Goal: Task Accomplishment & Management: Use online tool/utility

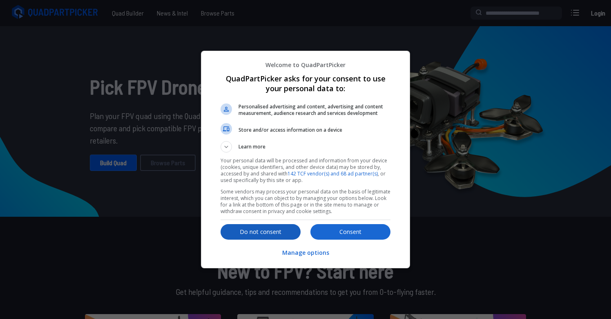
click at [275, 233] on p "Do not consent" at bounding box center [261, 232] width 80 height 8
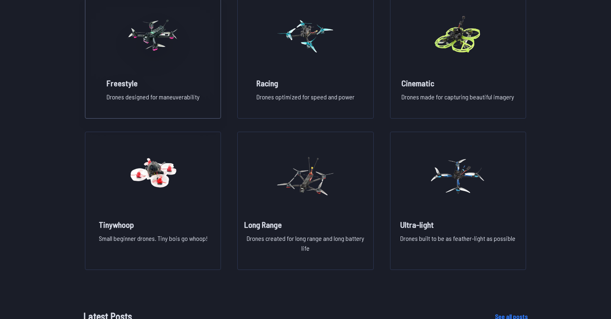
scroll to position [662, 0]
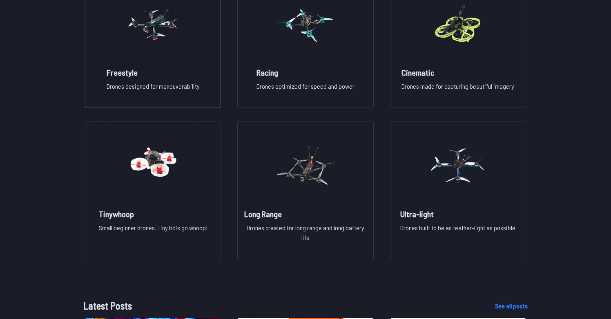
click at [192, 67] on figure at bounding box center [153, 23] width 92 height 87
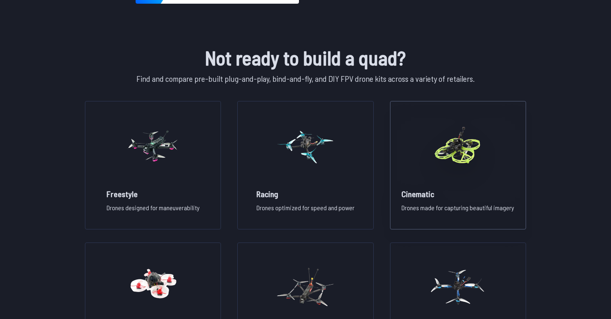
scroll to position [477, 0]
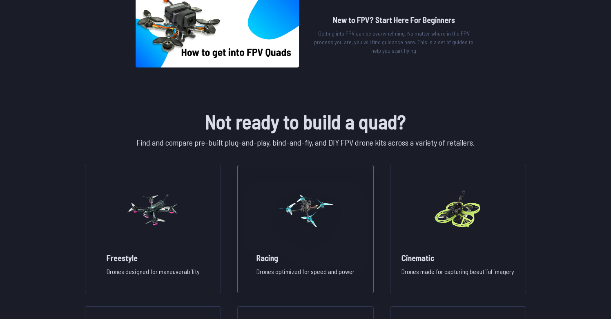
click at [343, 208] on figure at bounding box center [306, 208] width 92 height 87
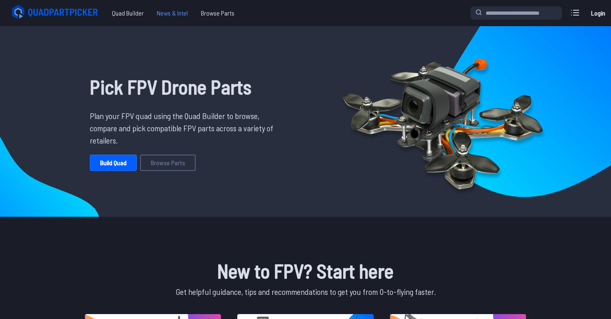
scroll to position [0, 0]
click at [208, 11] on span "Browse Parts" at bounding box center [217, 13] width 47 height 16
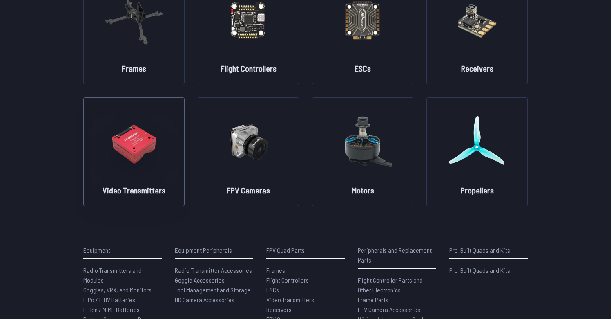
scroll to position [96, 0]
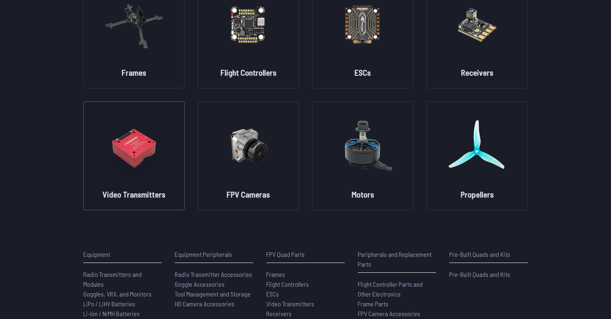
click at [146, 131] on img at bounding box center [134, 146] width 59 height 72
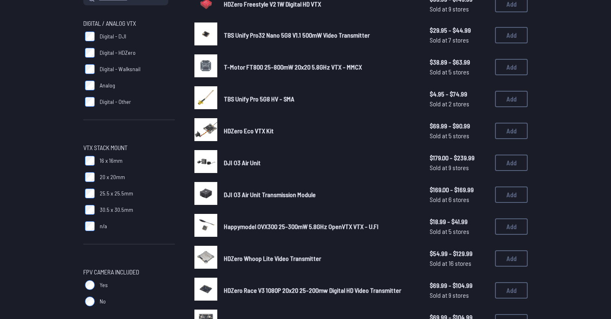
scroll to position [115, 0]
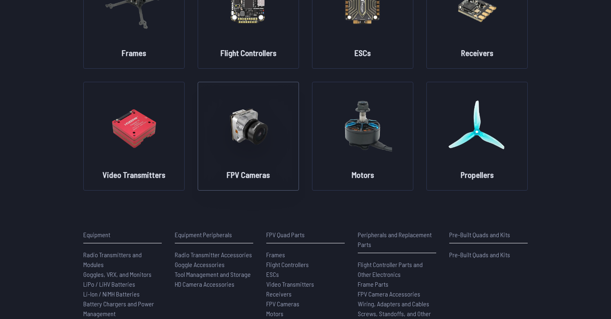
scroll to position [114, 0]
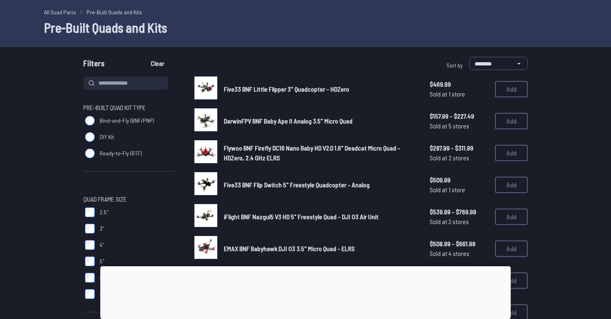
scroll to position [30, 0]
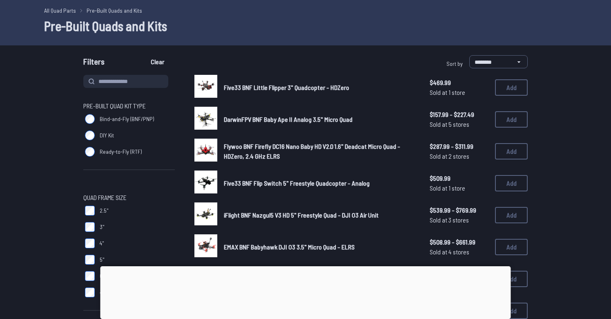
click at [119, 123] on label "Bind-and-Fly (BNF/PNP)" at bounding box center [129, 119] width 92 height 16
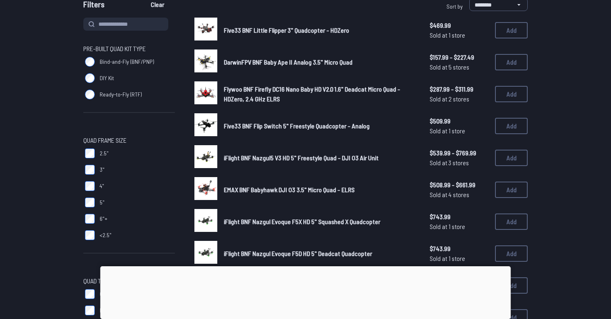
scroll to position [96, 0]
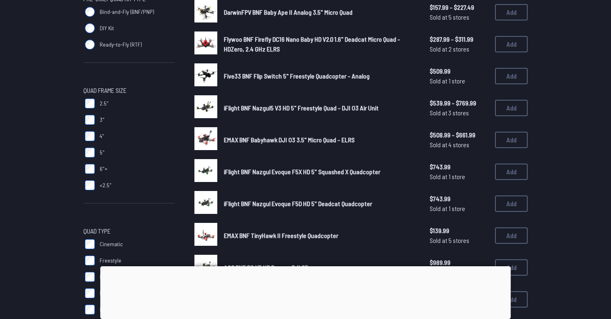
scroll to position [139, 0]
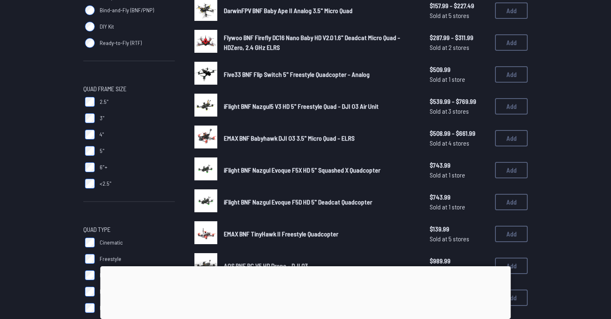
click at [93, 124] on label "3"" at bounding box center [129, 118] width 92 height 16
click at [95, 102] on form "**********" at bounding box center [305, 287] width 611 height 683
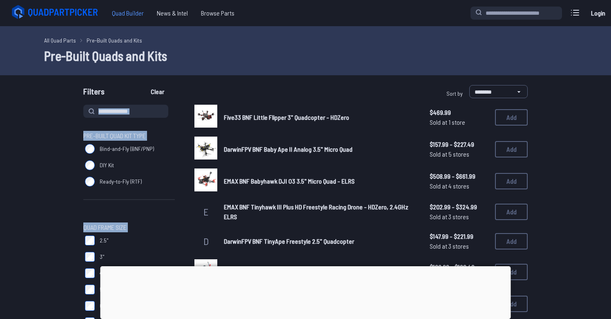
click at [138, 18] on span "Quad Builder" at bounding box center [127, 13] width 45 height 16
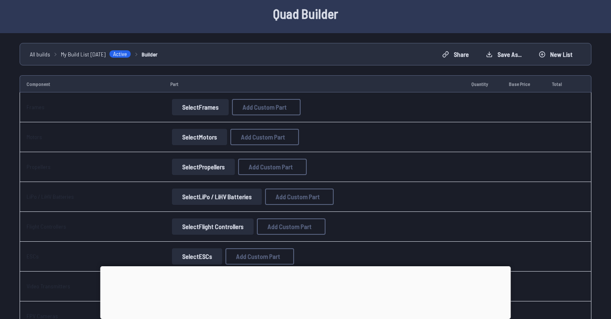
scroll to position [37, 0]
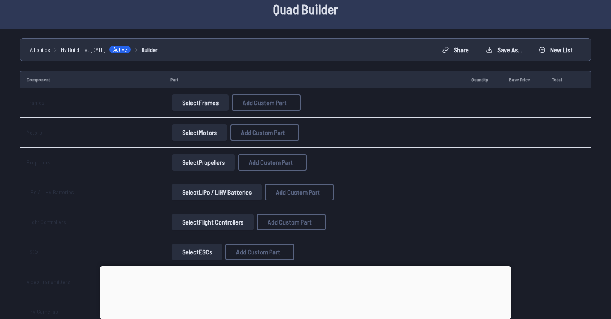
click at [178, 103] on button "Select Frames" at bounding box center [200, 102] width 57 height 16
click at [200, 104] on button "Select Frames" at bounding box center [200, 102] width 57 height 16
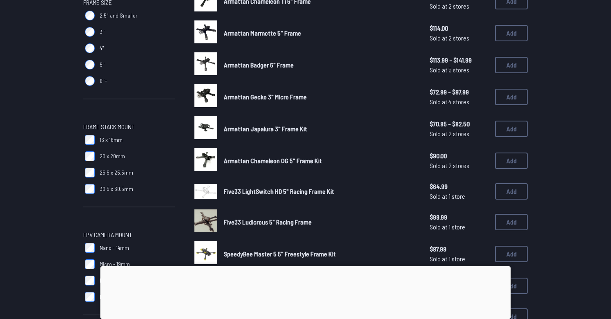
scroll to position [274, 0]
click at [511, 127] on button "Add" at bounding box center [511, 129] width 33 height 16
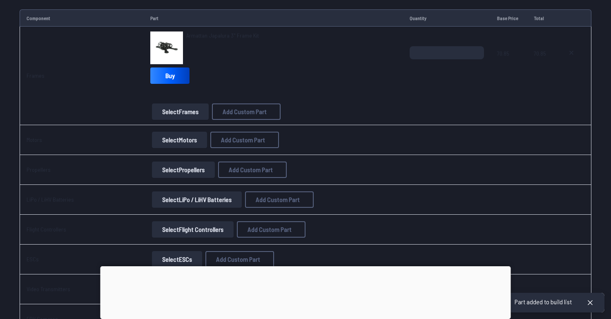
scroll to position [100, 0]
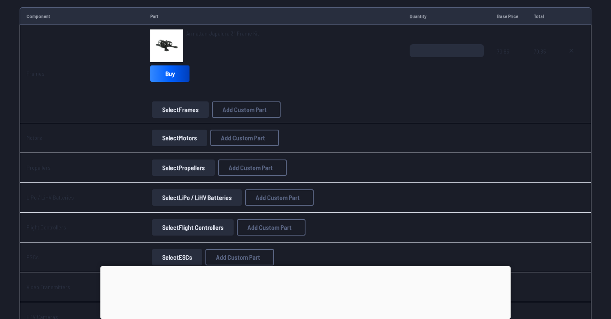
click at [172, 143] on button "Select Motors" at bounding box center [179, 138] width 55 height 16
click at [183, 137] on button "Select Motors" at bounding box center [179, 138] width 55 height 16
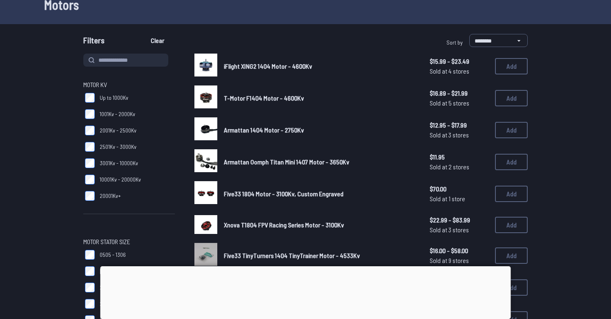
scroll to position [55, 0]
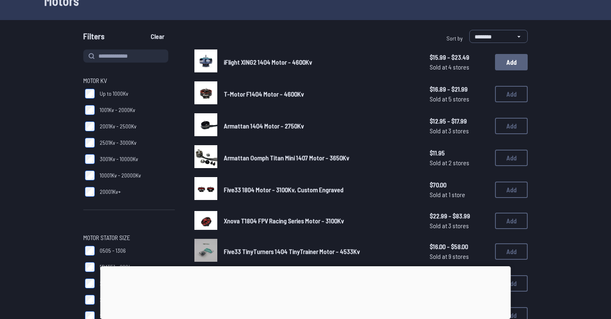
click at [507, 61] on button "Add" at bounding box center [511, 62] width 33 height 16
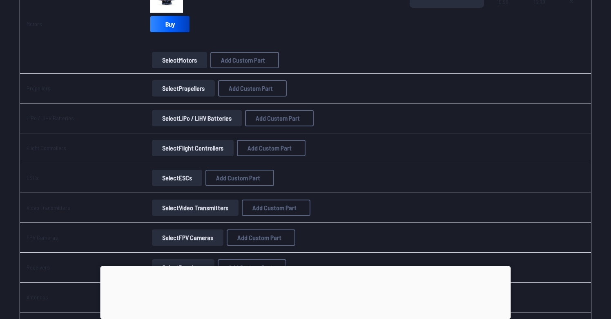
scroll to position [255, 0]
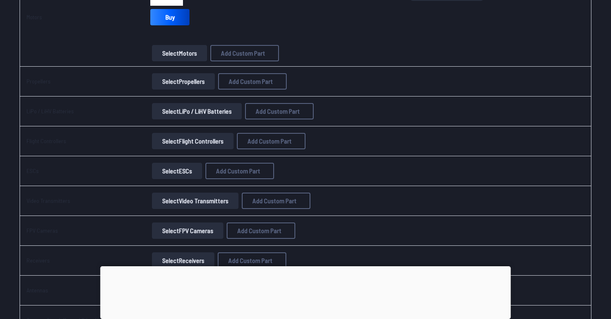
click at [205, 139] on button "Select Flight Controllers" at bounding box center [193, 141] width 82 height 16
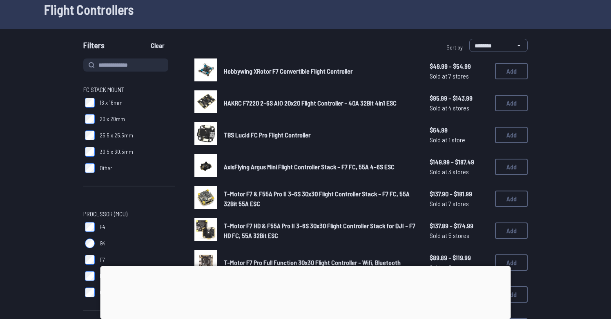
scroll to position [42, 0]
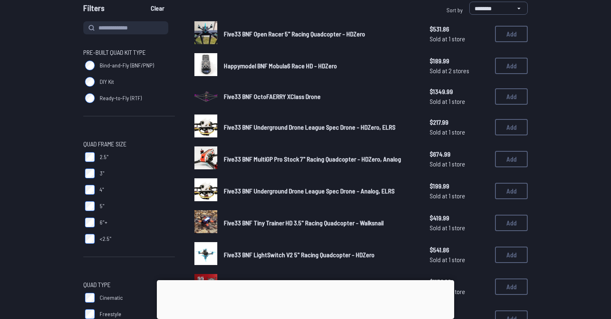
scroll to position [97, 0]
